Goal: Navigation & Orientation: Find specific page/section

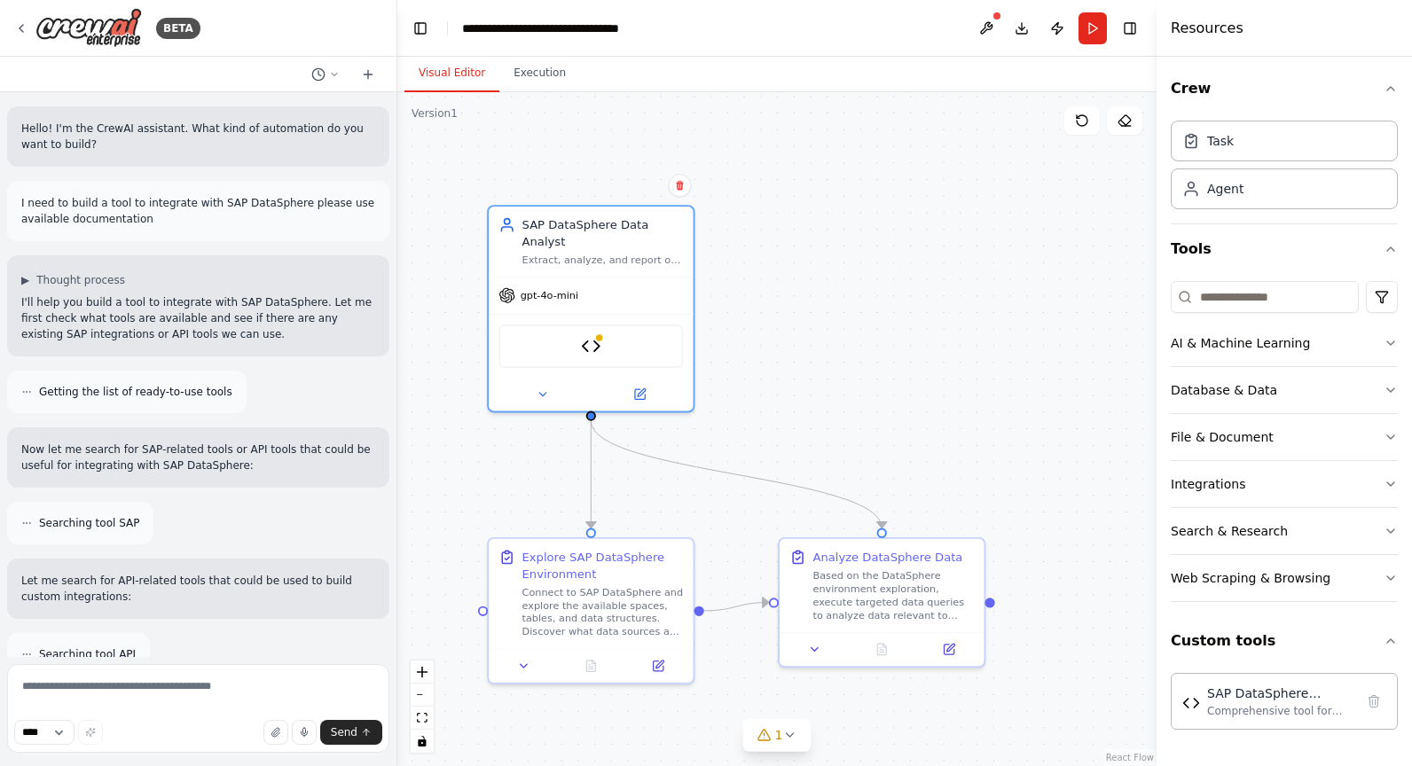
scroll to position [3314, 0]
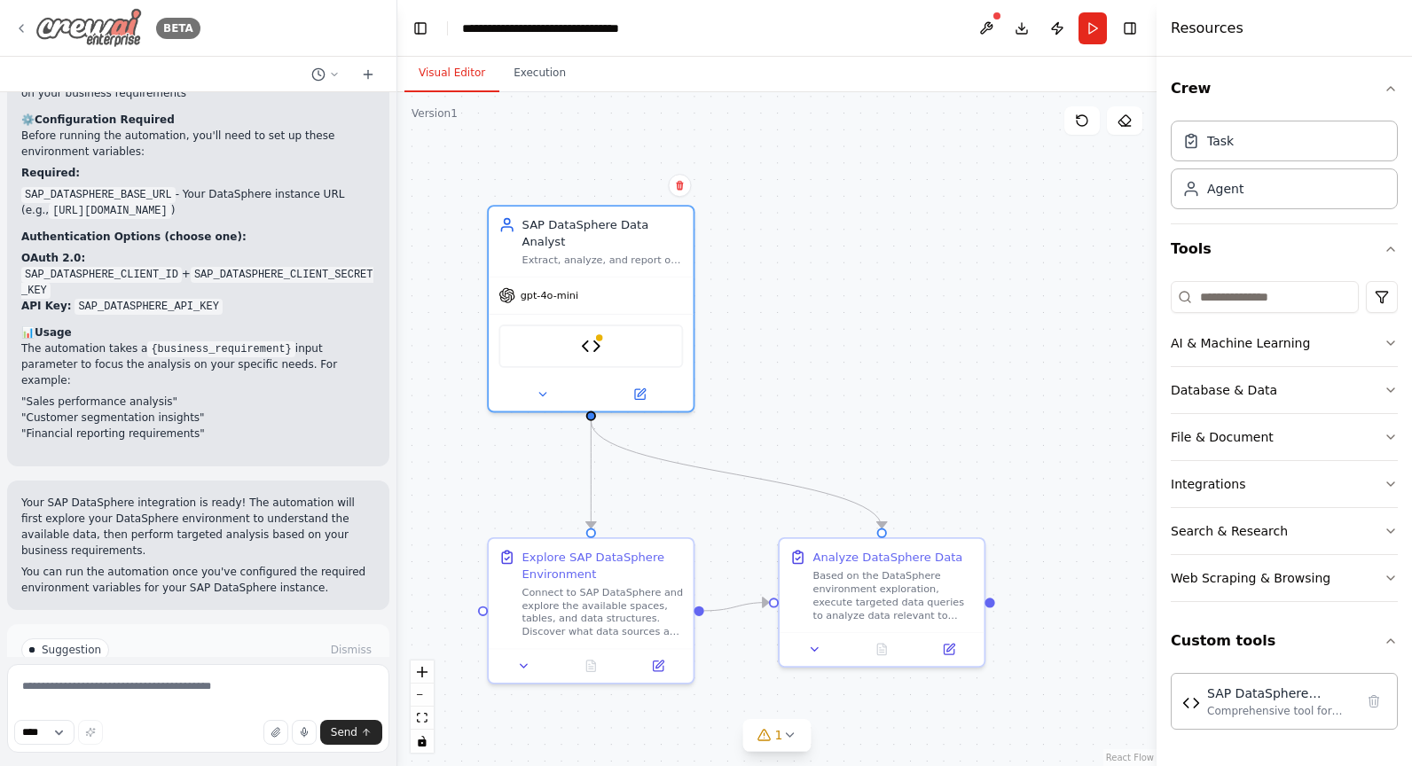
click at [27, 25] on icon at bounding box center [21, 28] width 14 height 14
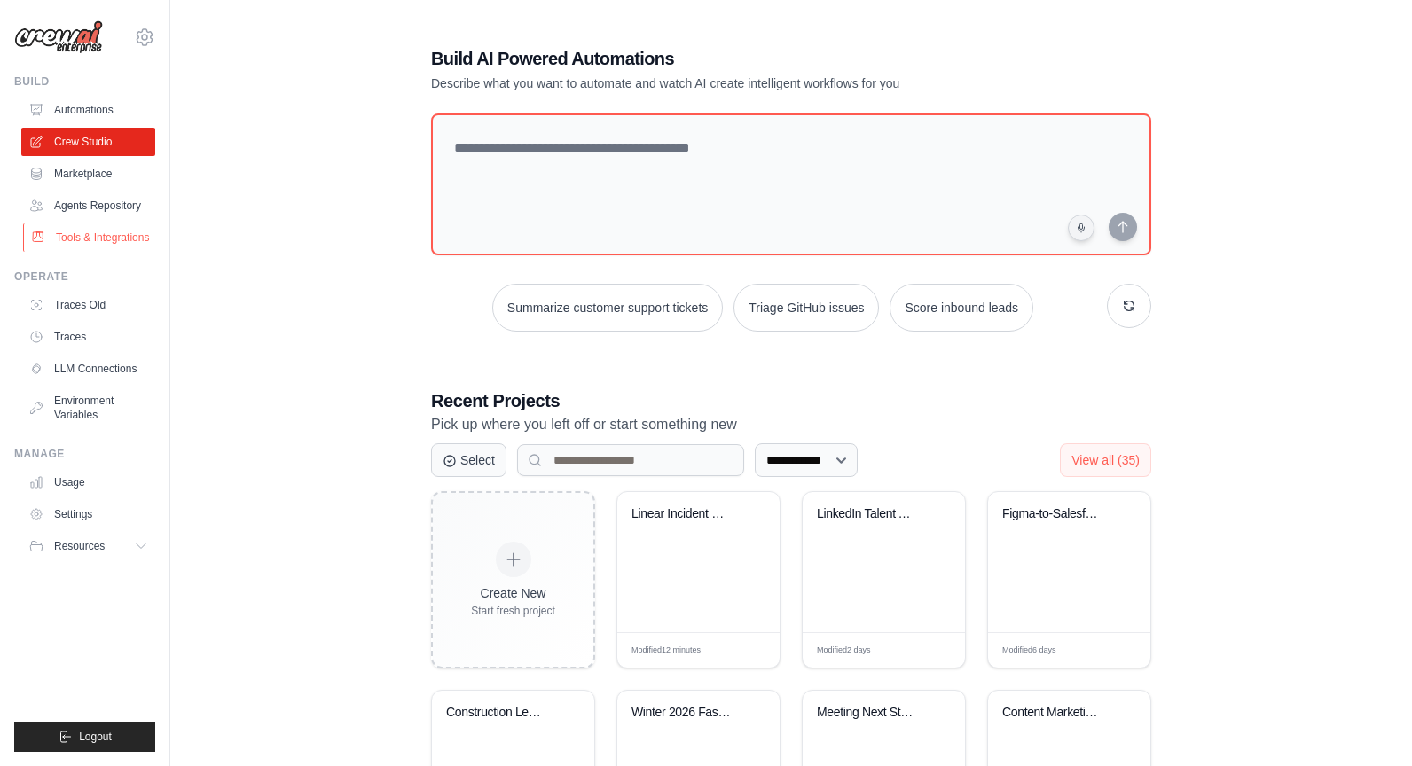
click at [85, 231] on link "Tools & Integrations" at bounding box center [90, 237] width 134 height 28
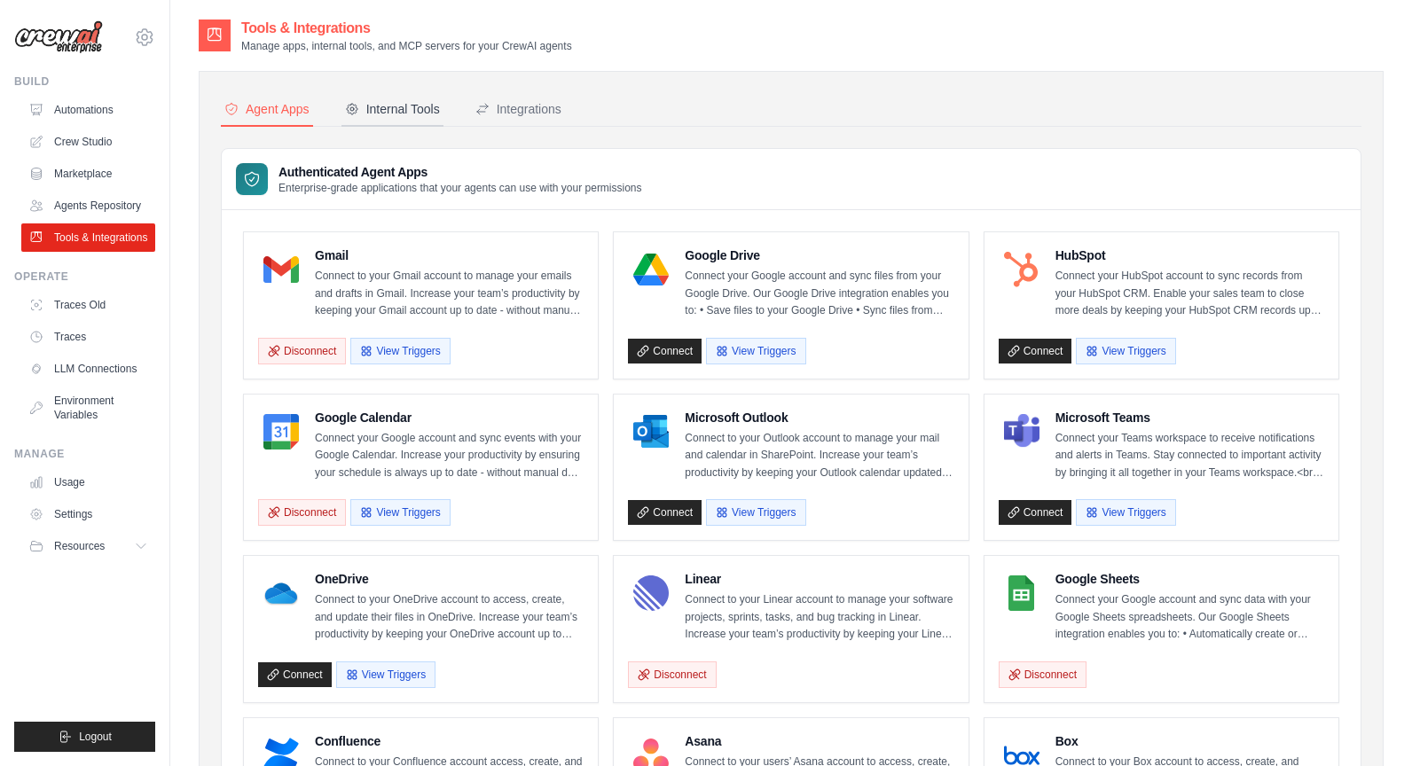
click at [405, 110] on div "Internal Tools" at bounding box center [392, 109] width 95 height 18
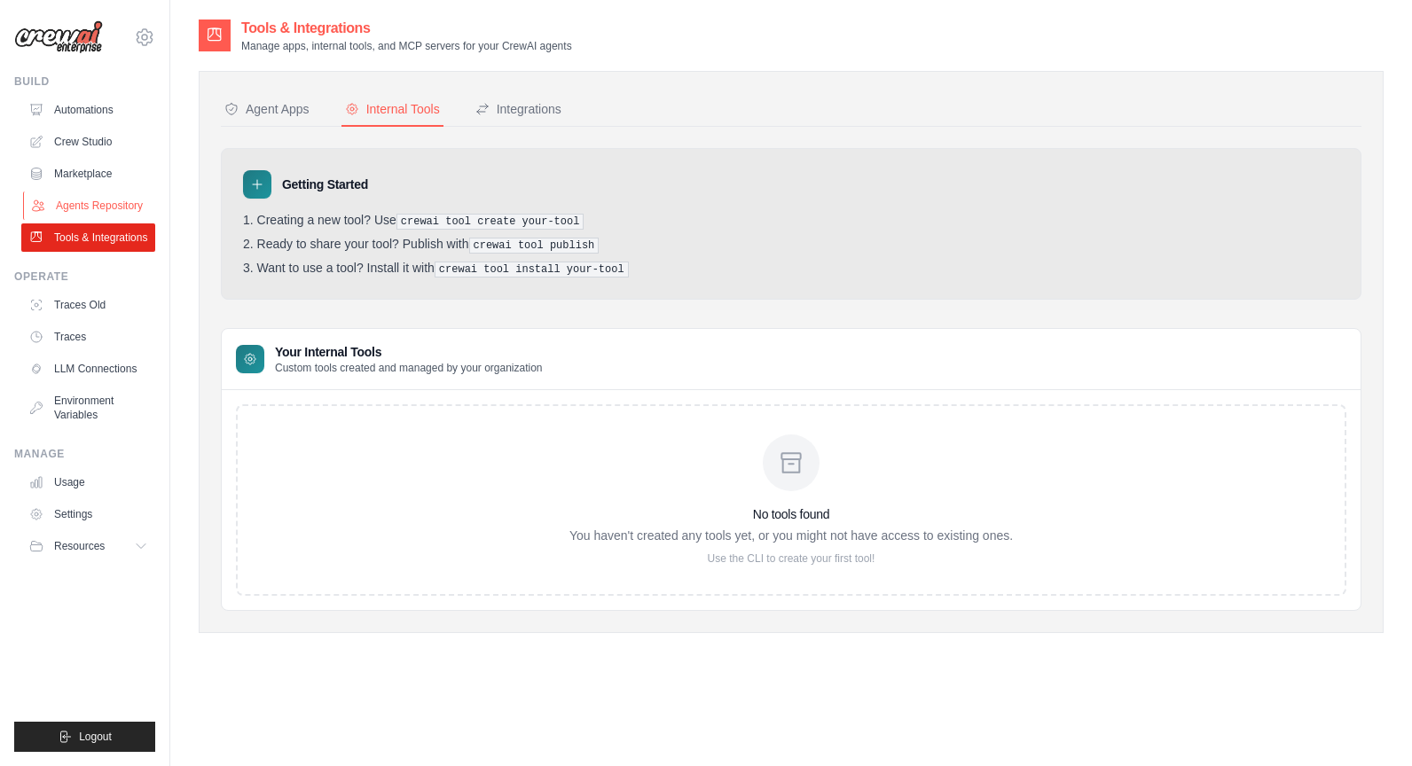
click at [108, 209] on link "Agents Repository" at bounding box center [90, 206] width 134 height 28
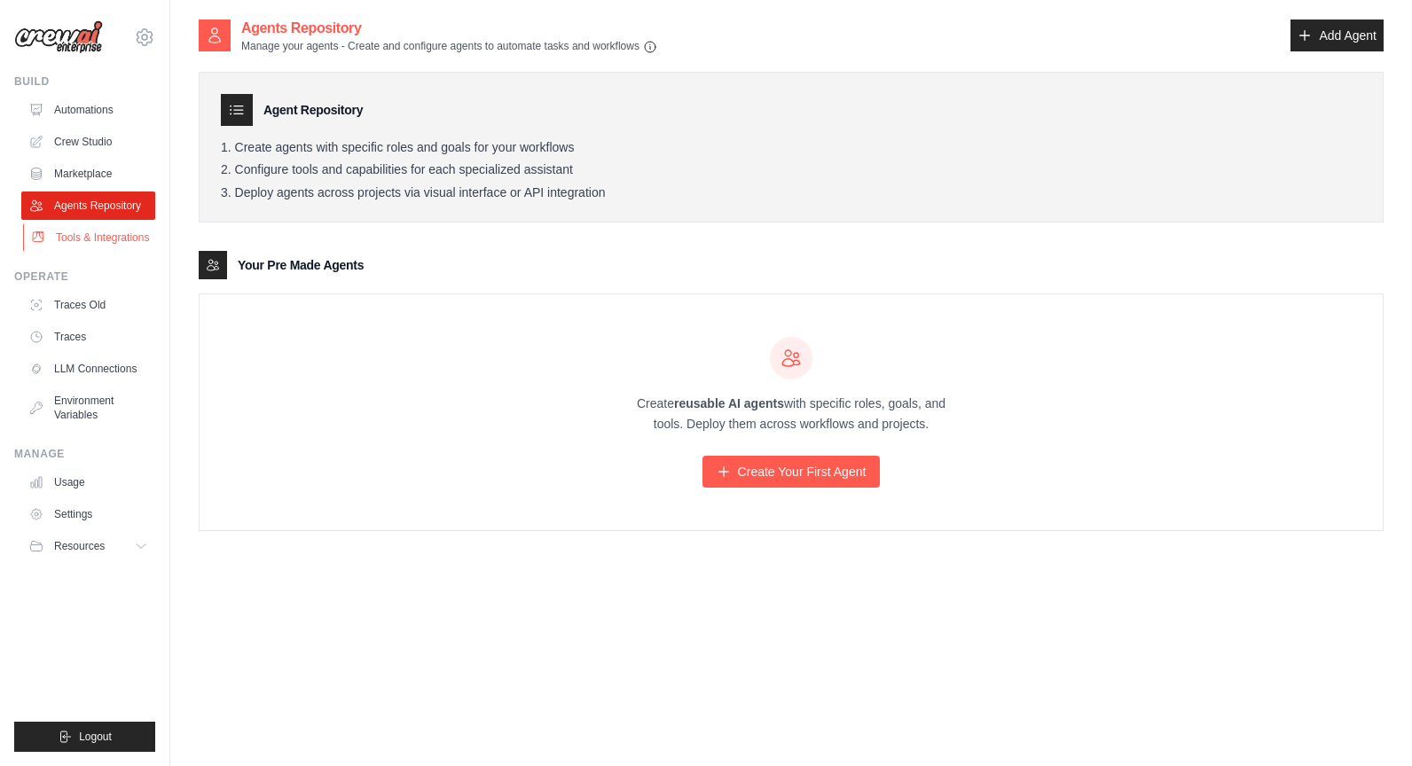
click at [106, 237] on link "Tools & Integrations" at bounding box center [90, 237] width 134 height 28
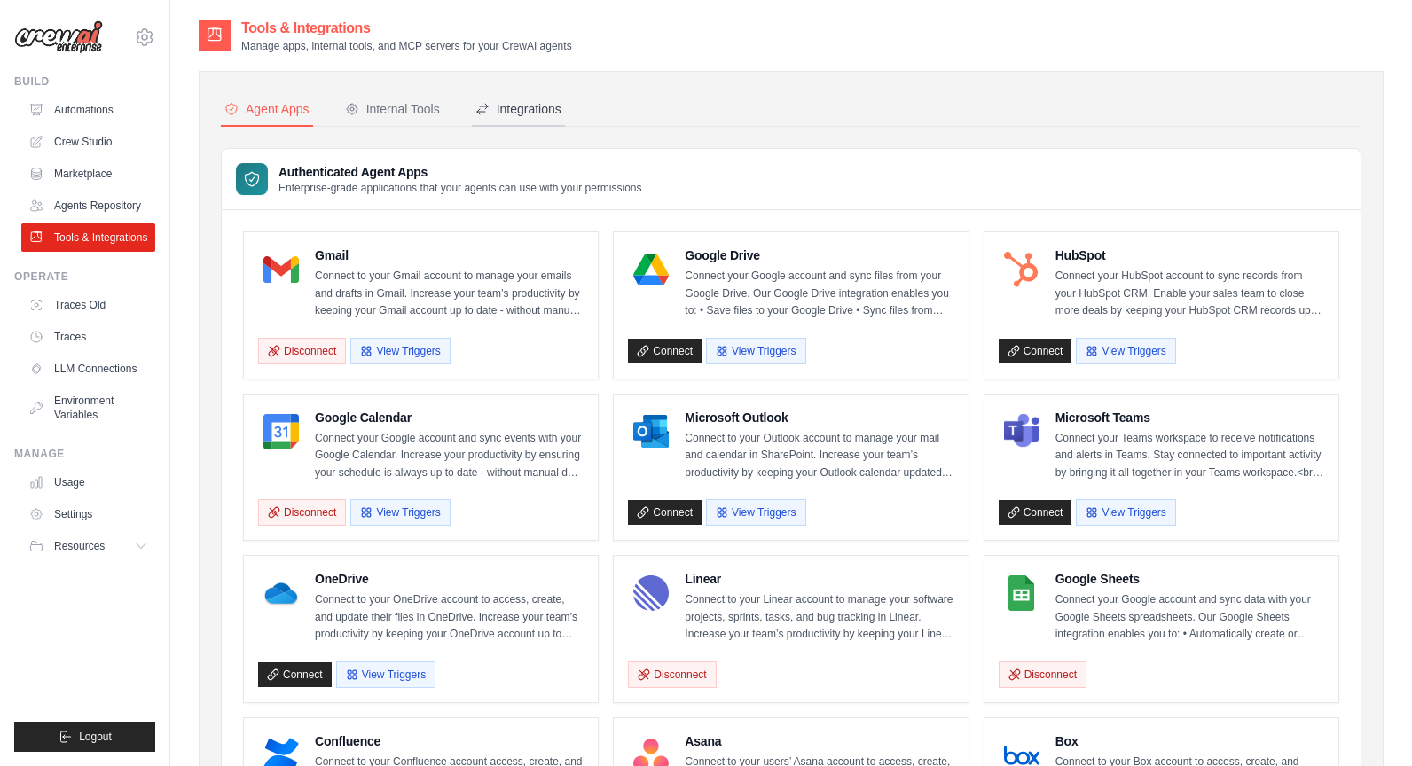
click at [526, 109] on div "Integrations" at bounding box center [518, 109] width 86 height 18
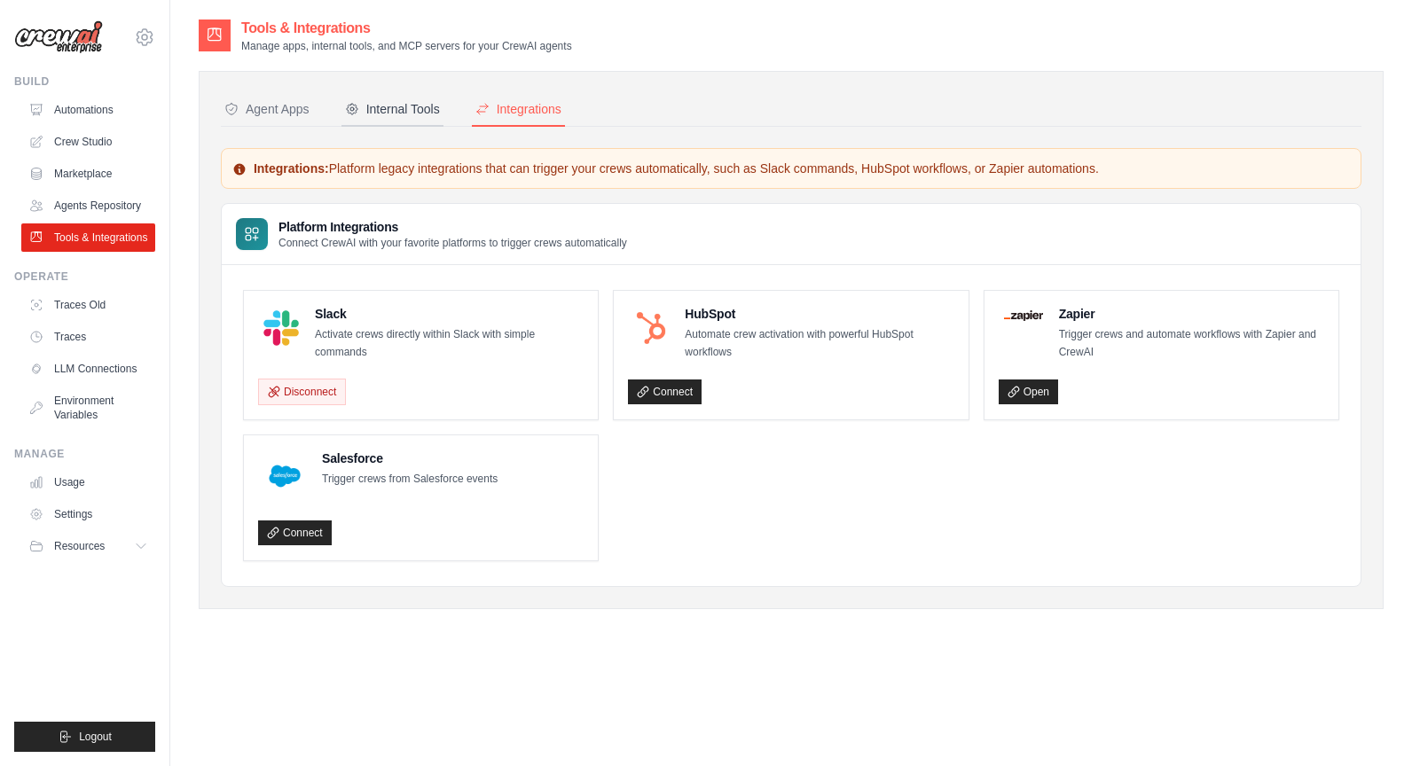
click at [391, 108] on div "Internal Tools" at bounding box center [392, 109] width 95 height 18
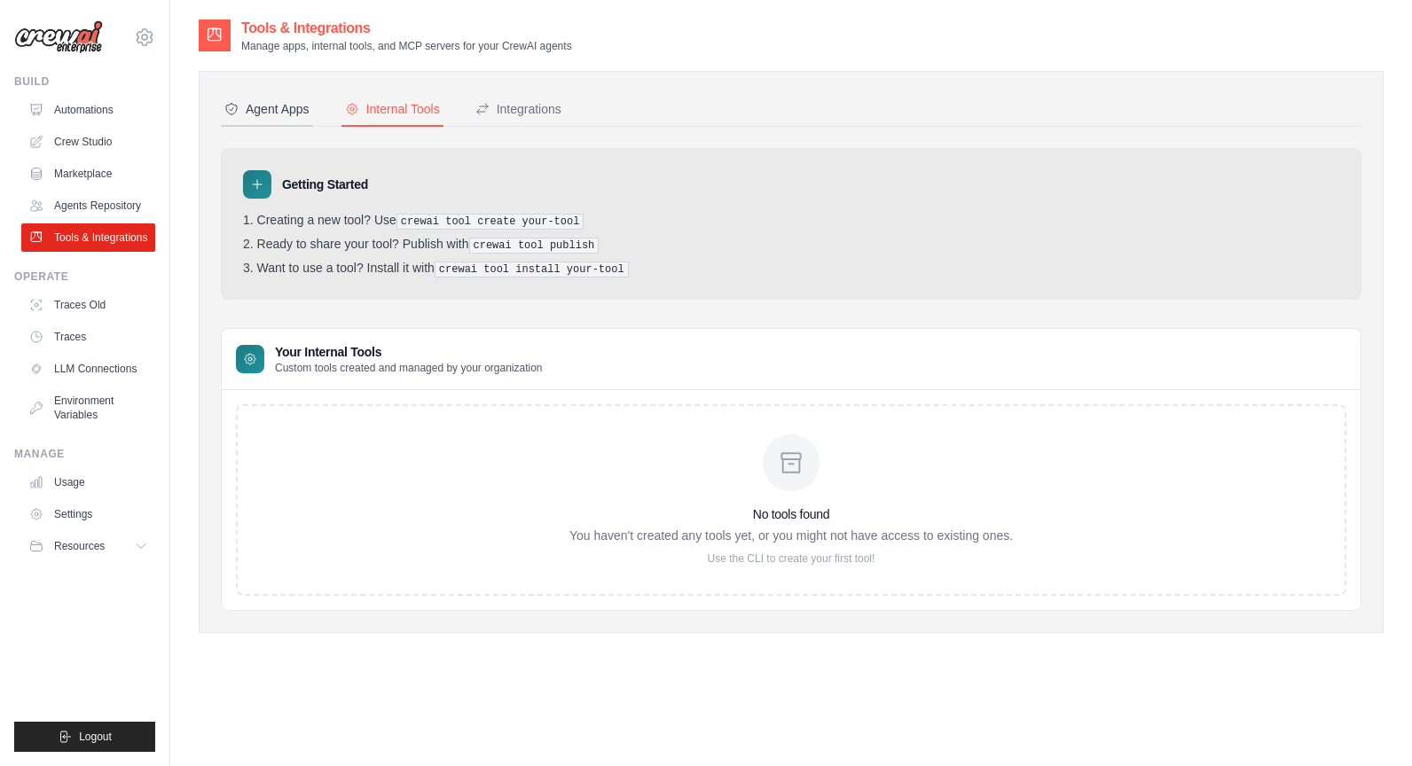
click at [281, 105] on div "Agent Apps" at bounding box center [266, 109] width 85 height 18
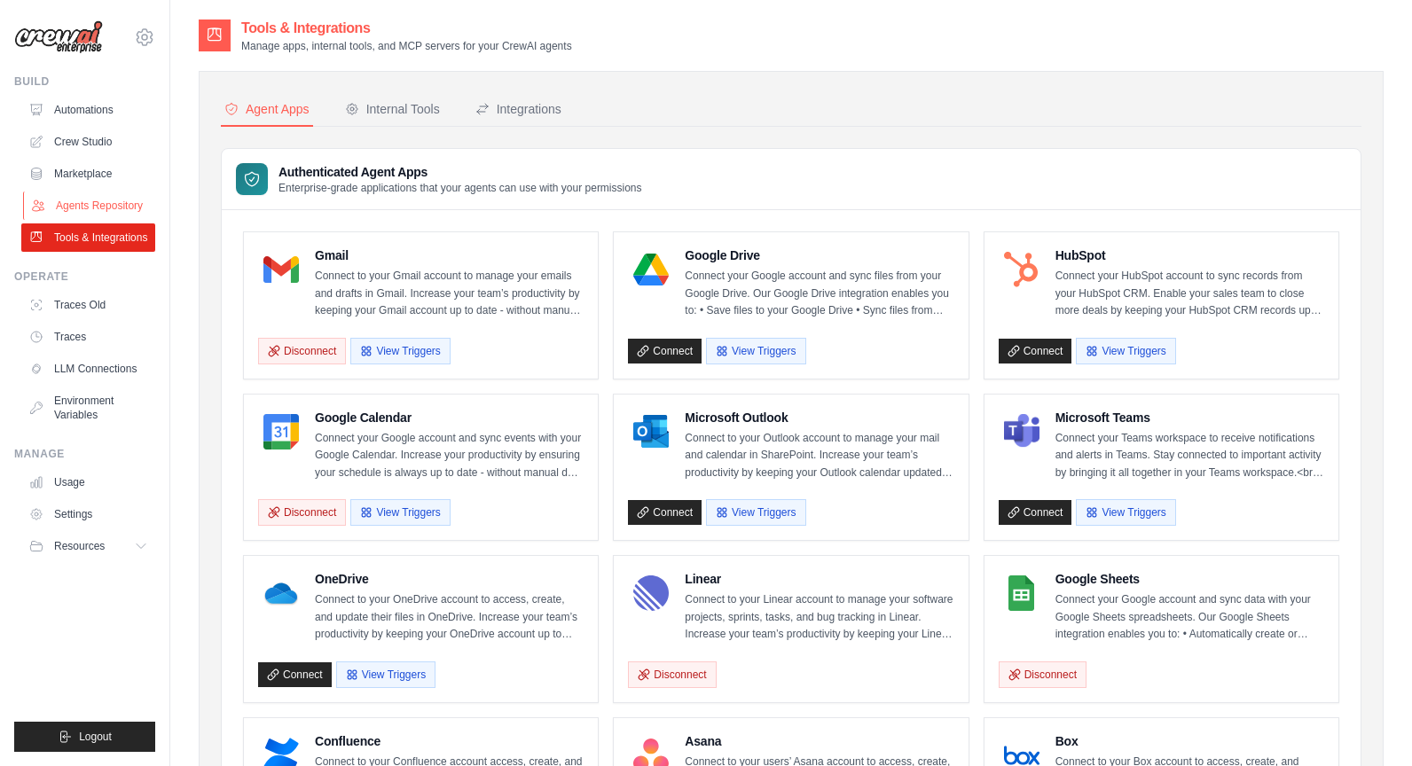
click at [99, 204] on link "Agents Repository" at bounding box center [90, 206] width 134 height 28
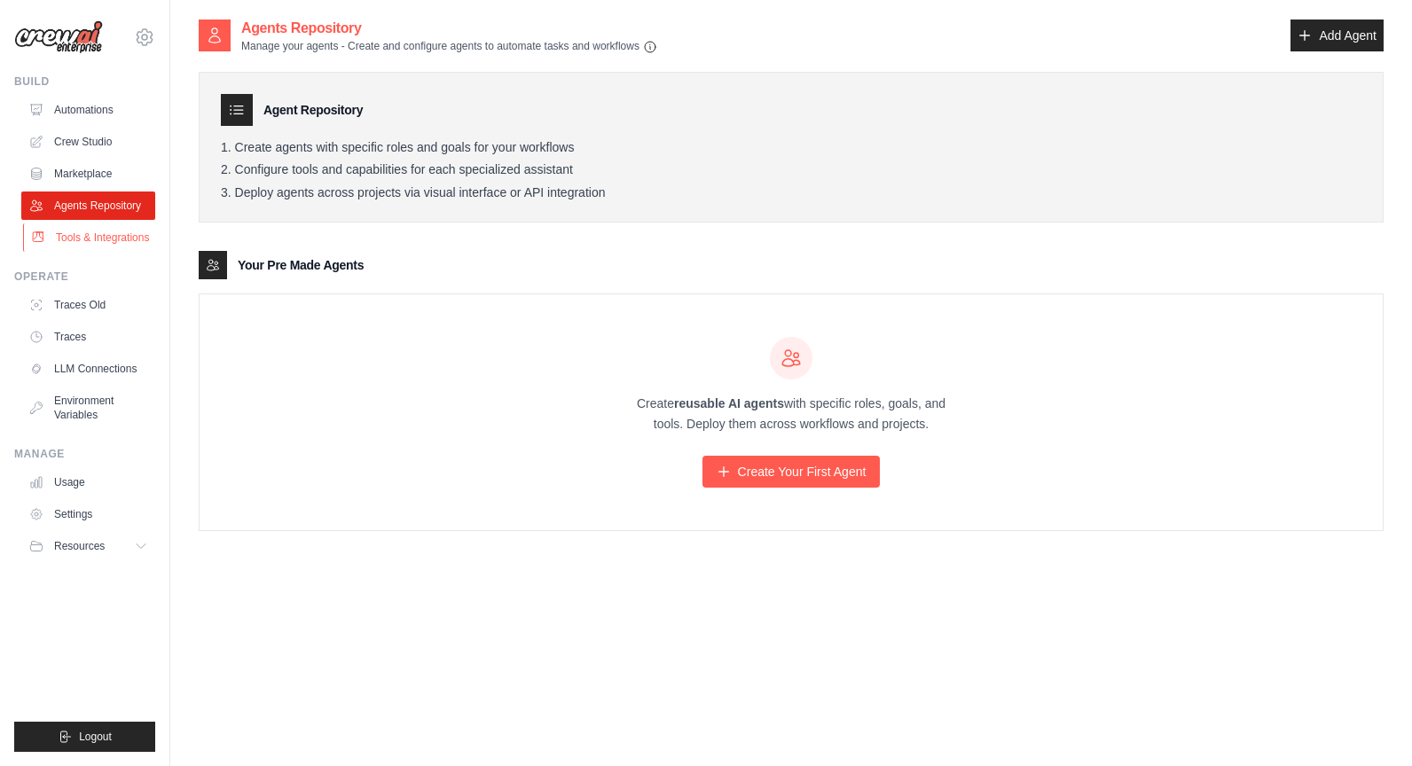
click at [79, 239] on link "Tools & Integrations" at bounding box center [90, 237] width 134 height 28
